Goal: Book appointment/travel/reservation

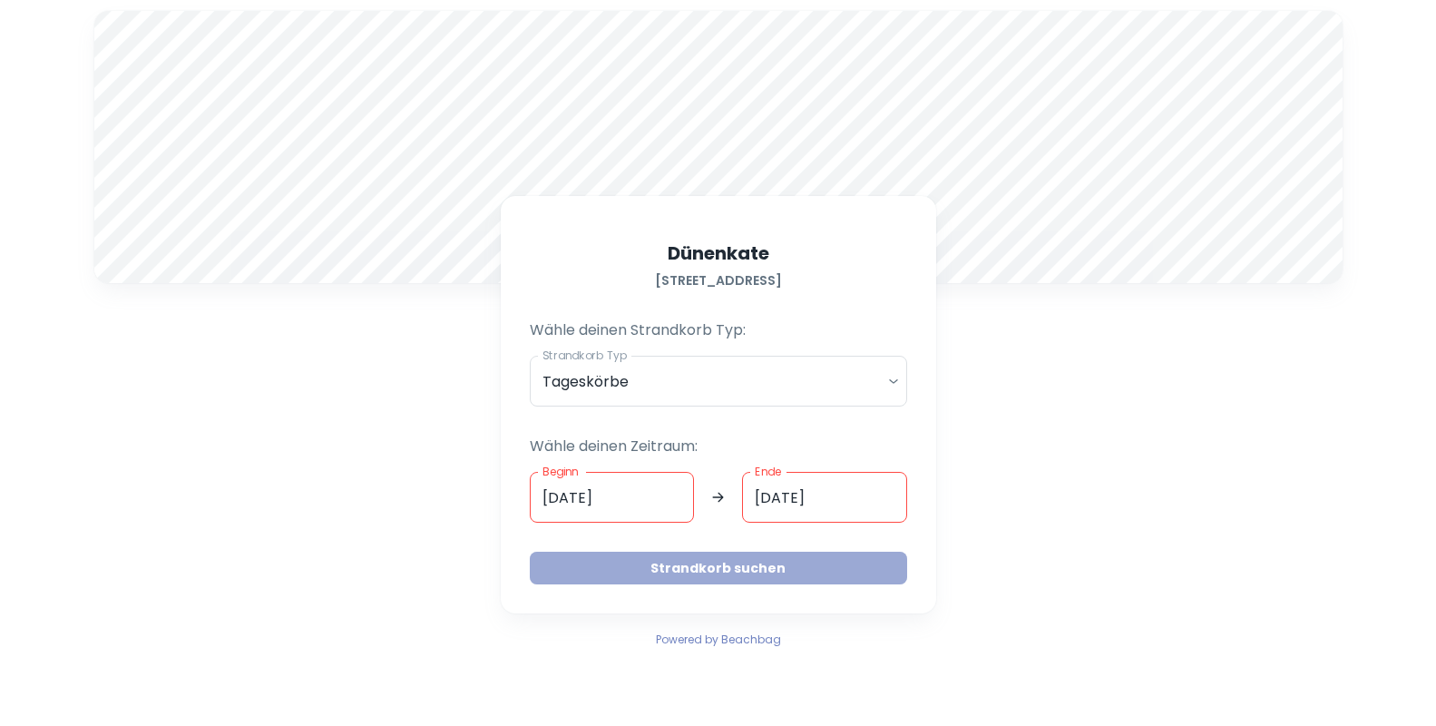
click at [697, 563] on button "Strandkorb suchen" at bounding box center [718, 567] width 377 height 33
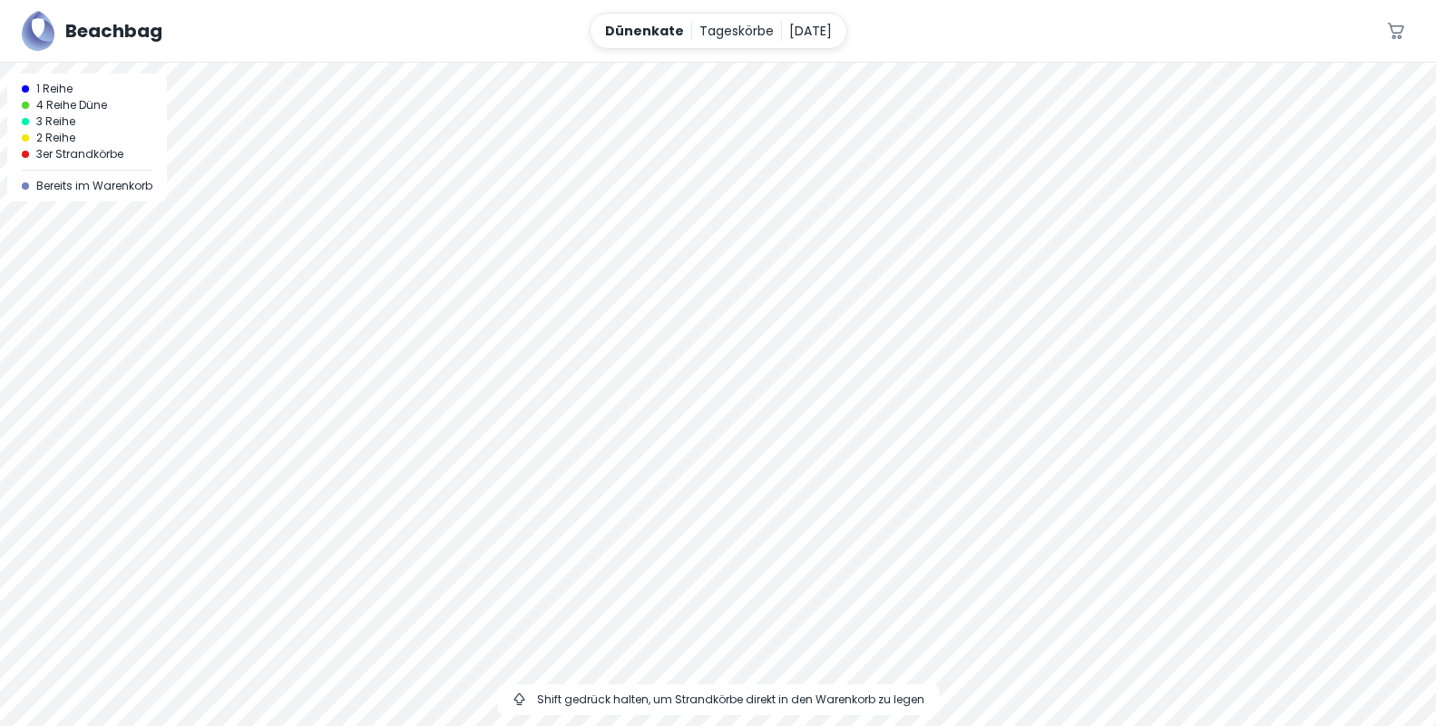
click at [775, 63] on div at bounding box center [718, 63] width 1436 height 0
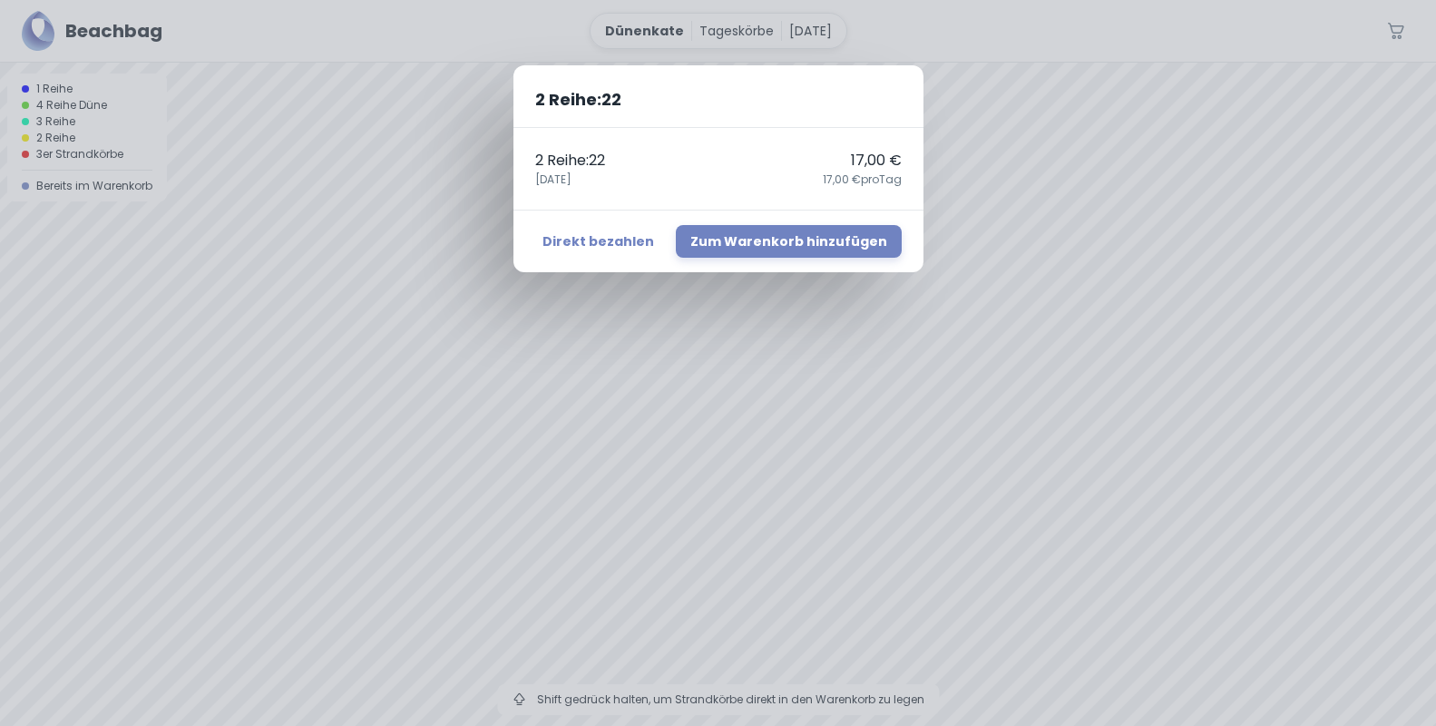
click at [775, 570] on div "2 Reihe : 22 2 Reihe : 22 17,00 € [DATE],00 € pro Tag Direkt bezahlen Zum Waren…" at bounding box center [718, 363] width 1436 height 726
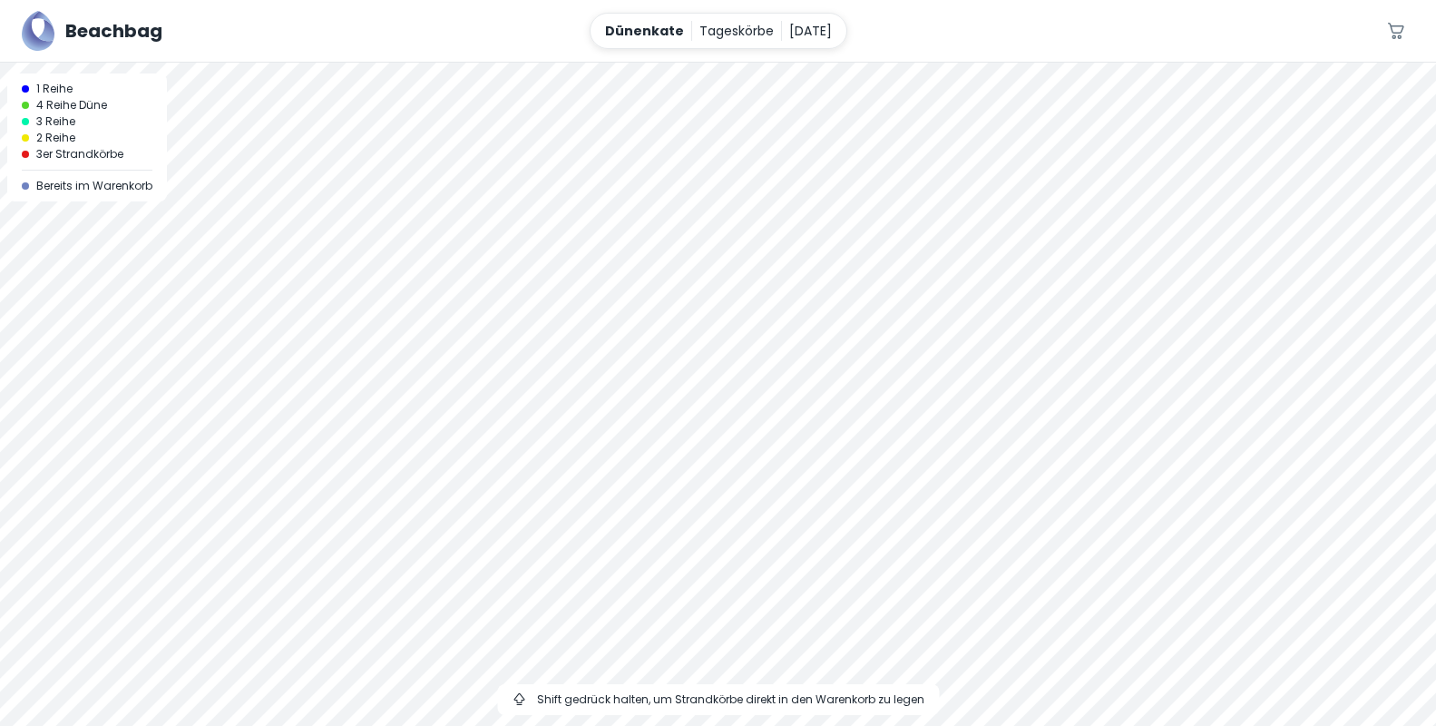
click at [775, 63] on div at bounding box center [718, 63] width 1436 height 0
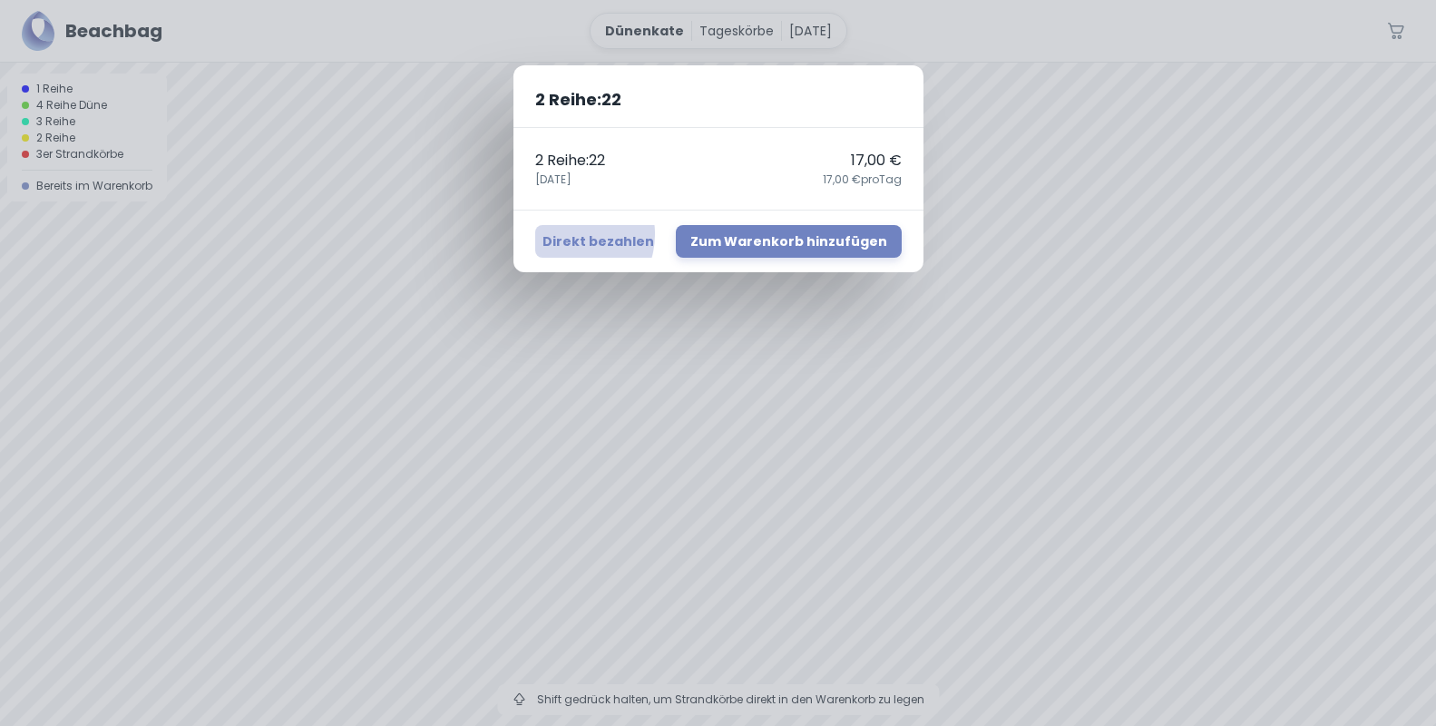
click at [581, 234] on button "Direkt bezahlen" at bounding box center [598, 241] width 126 height 33
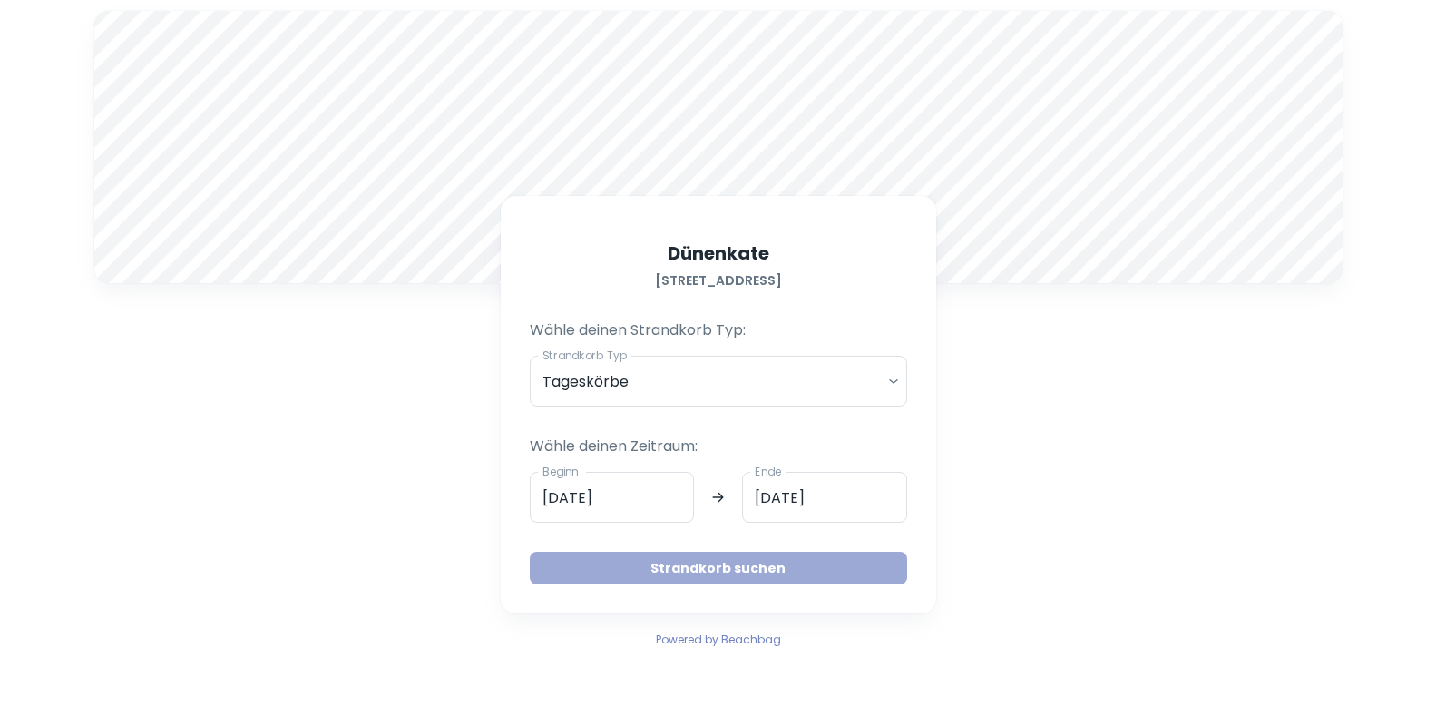
click at [757, 567] on button "Strandkorb suchen" at bounding box center [718, 567] width 377 height 33
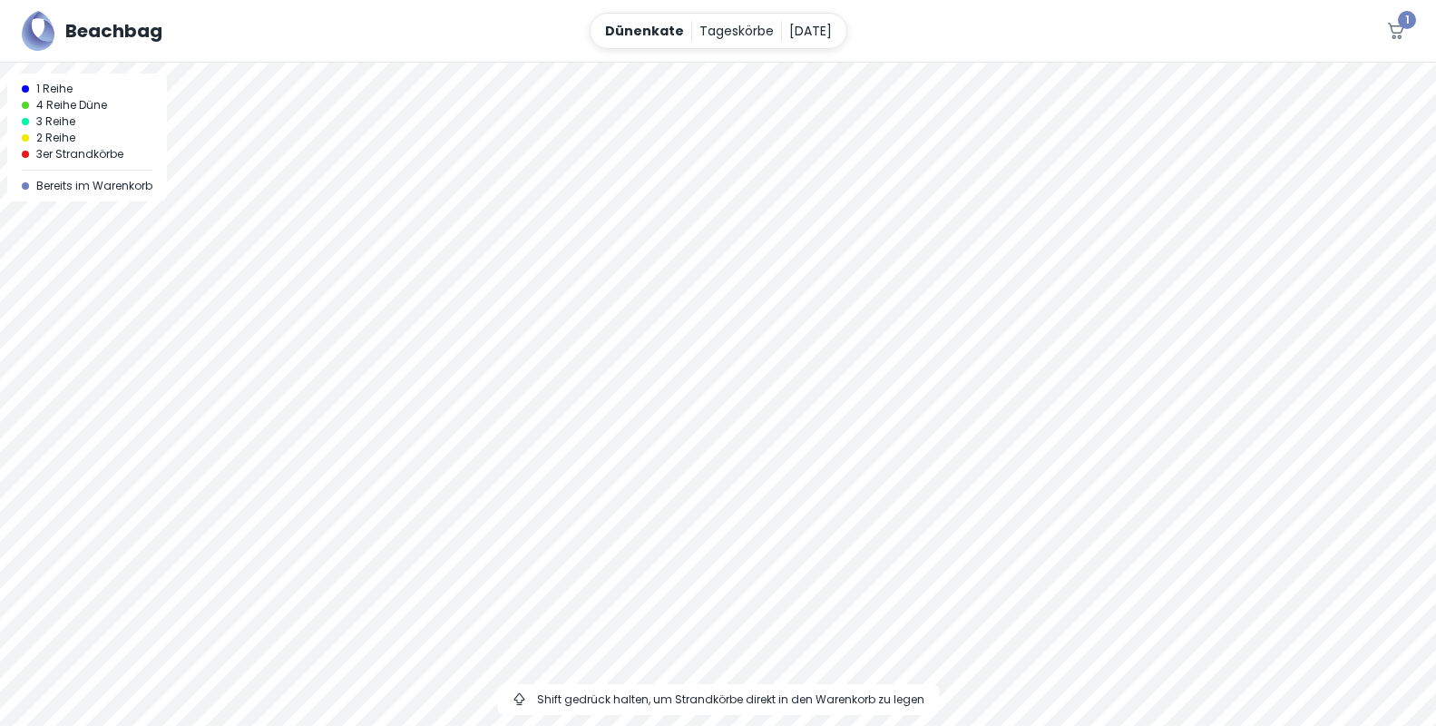
click at [756, 63] on div at bounding box center [718, 63] width 1436 height 0
